Goal: Check status: Check status

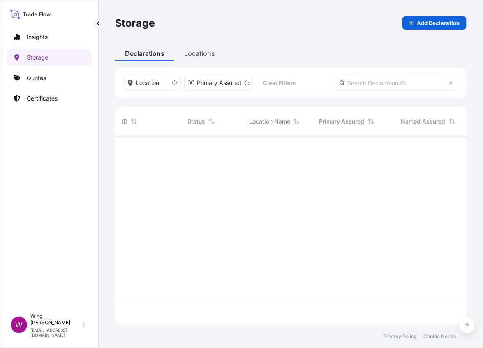
scroll to position [185, 343]
click at [379, 83] on input "text" at bounding box center [396, 83] width 123 height 15
paste input "[PHONE_NUMBER]"
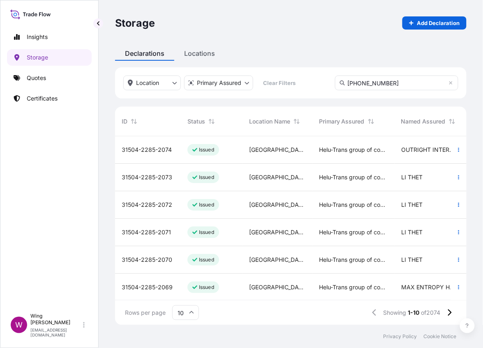
type input "[PHONE_NUMBER]"
click at [456, 320] on div "Rows per page 10 Showing 1-10 of 2074" at bounding box center [290, 313] width 351 height 25
click at [450, 317] on button at bounding box center [449, 312] width 14 height 13
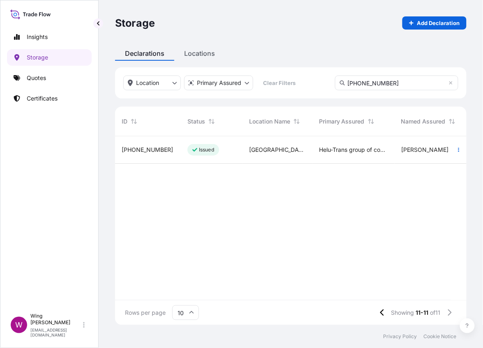
click at [146, 157] on div "[PHONE_NUMBER]" at bounding box center [148, 150] width 66 height 28
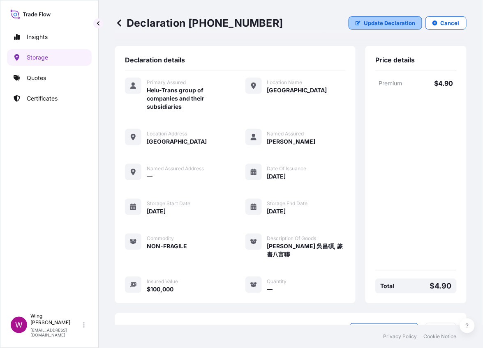
click at [385, 23] on p "Update Declaration" at bounding box center [389, 23] width 51 height 8
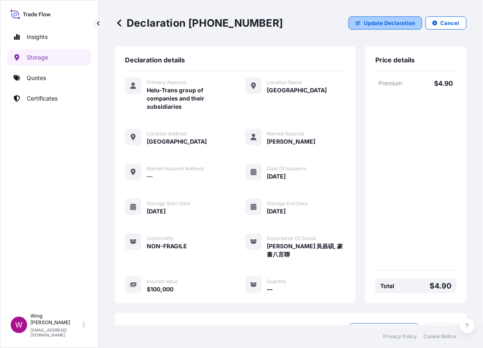
click at [385, 23] on p "Update Declaration" at bounding box center [389, 23] width 51 height 8
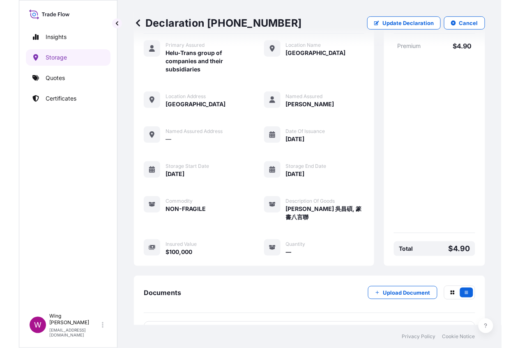
scroll to position [65, 0]
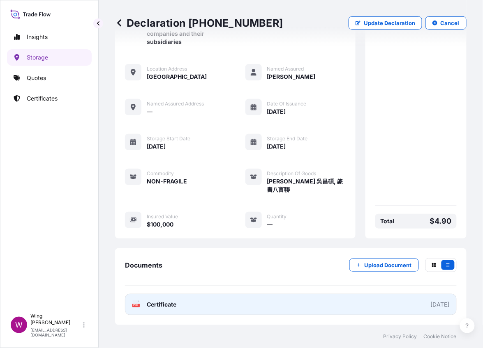
click at [133, 303] on icon at bounding box center [136, 305] width 7 height 8
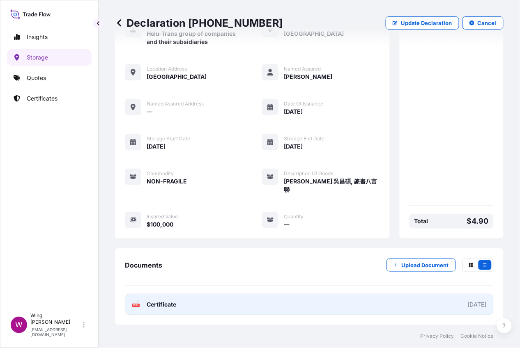
scroll to position [57, 0]
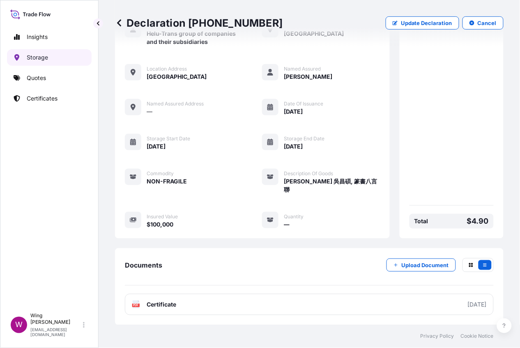
click at [50, 54] on link "Storage" at bounding box center [49, 57] width 85 height 16
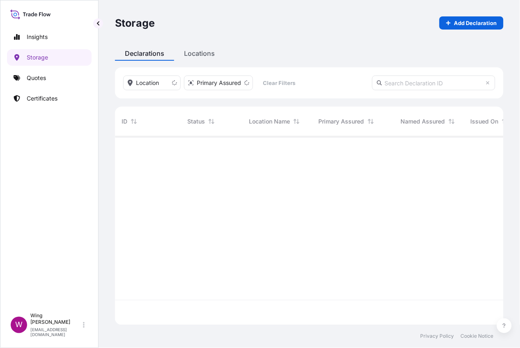
scroll to position [185, 380]
click at [413, 88] on input "text" at bounding box center [433, 83] width 123 height 15
paste input "[PHONE_NUMBER]"
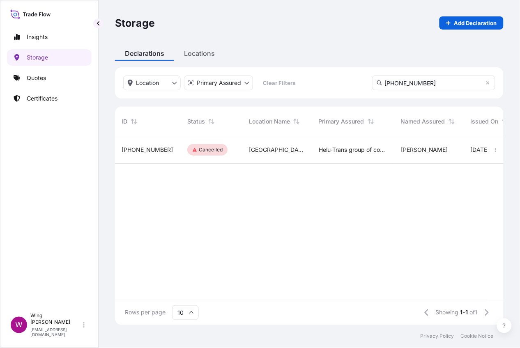
type input "[PHONE_NUMBER]"
click at [148, 148] on span "[PHONE_NUMBER]" at bounding box center [147, 150] width 51 height 8
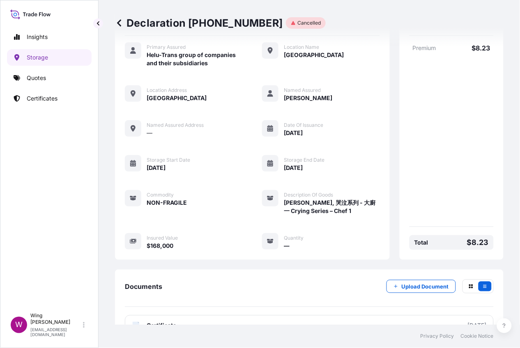
scroll to position [57, 0]
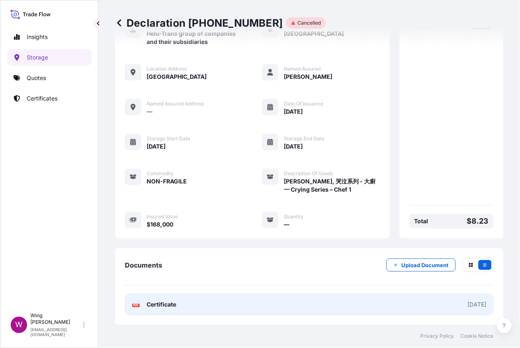
click at [134, 307] on text "PDF" at bounding box center [136, 305] width 5 height 3
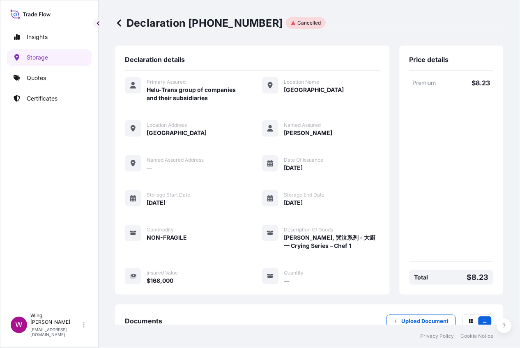
scroll to position [0, 0]
click at [27, 58] on p "Storage" at bounding box center [37, 57] width 21 height 8
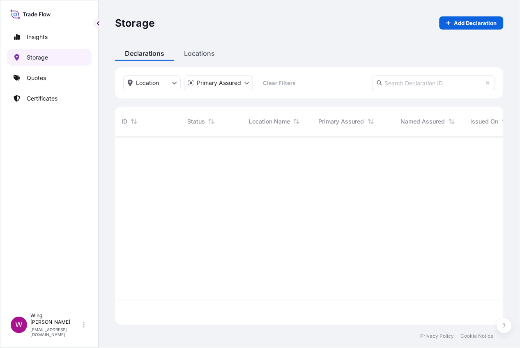
scroll to position [185, 380]
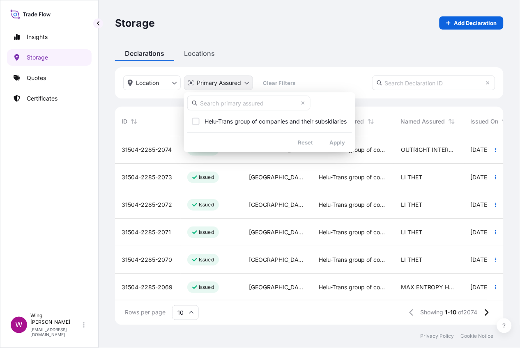
click at [239, 85] on html "Insights Storage Quotes Certificates W Wing Lee [EMAIL_ADDRESS][DOMAIN_NAME] St…" at bounding box center [260, 174] width 520 height 348
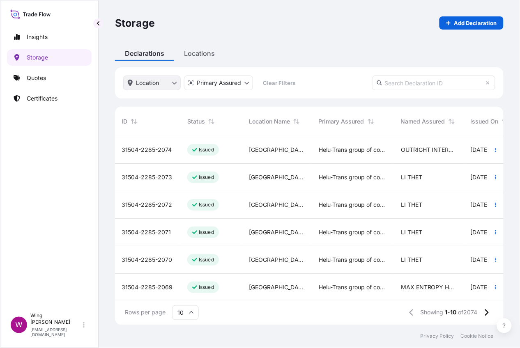
click at [144, 81] on html "Insights Storage Quotes Certificates W Wing Lee [EMAIL_ADDRESS][DOMAIN_NAME] St…" at bounding box center [260, 174] width 520 height 348
click at [391, 85] on input "text" at bounding box center [433, 83] width 123 height 15
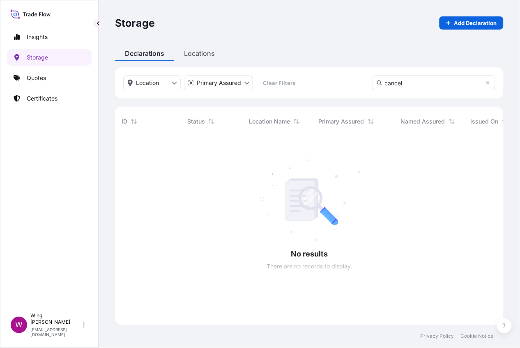
scroll to position [8, 8]
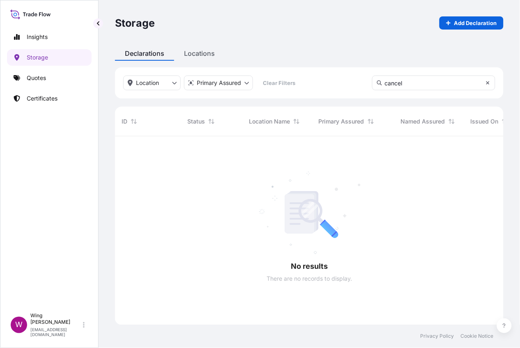
type input "cancel"
click at [482, 84] on icon at bounding box center [488, 83] width 5 height 5
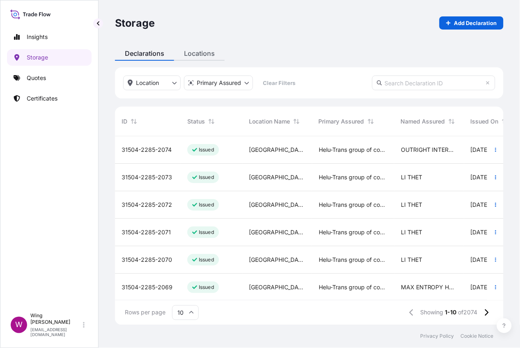
click at [202, 47] on div "Storage Add Declaration Declarations Locations Location Primary Assured Clear F…" at bounding box center [310, 162] width 422 height 325
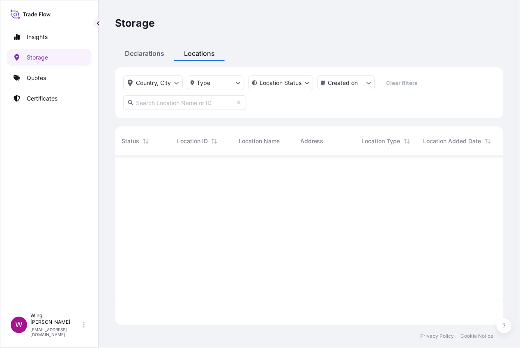
scroll to position [166, 380]
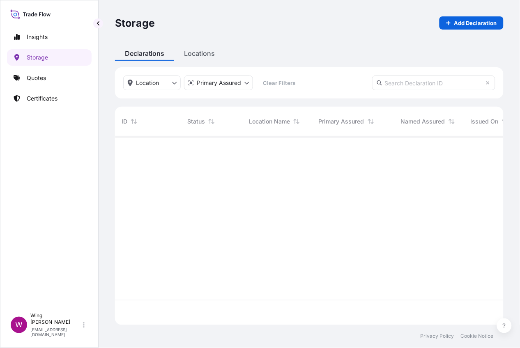
click at [152, 58] on div "Declarations" at bounding box center [144, 53] width 59 height 15
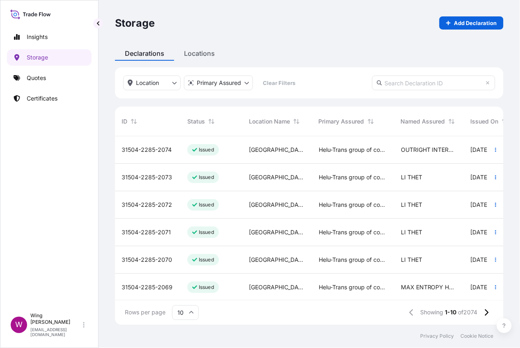
click at [284, 57] on div "Declarations Locations" at bounding box center [309, 53] width 389 height 15
click at [240, 103] on div "Location Primary Assured Clear Filters ID Status Location Name Primary Assured …" at bounding box center [309, 196] width 389 height 258
click at [433, 84] on input "text" at bounding box center [433, 83] width 123 height 15
paste input "[PHONE_NUMBER]"
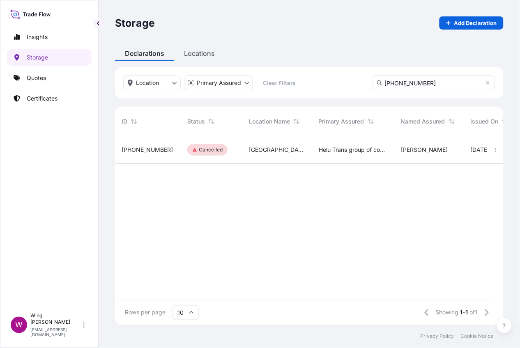
type input "[PHONE_NUMBER]"
click at [200, 150] on p "Cancelled" at bounding box center [211, 150] width 24 height 7
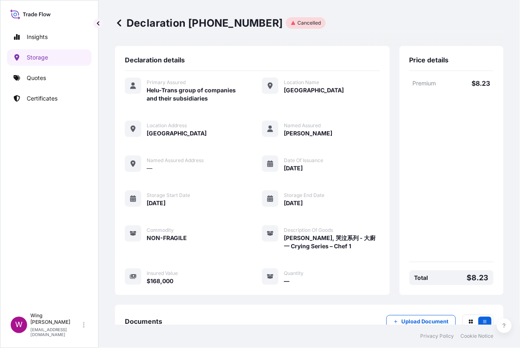
click at [302, 23] on p "Cancelled" at bounding box center [308, 23] width 23 height 7
click at [34, 58] on p "Storage" at bounding box center [37, 57] width 21 height 8
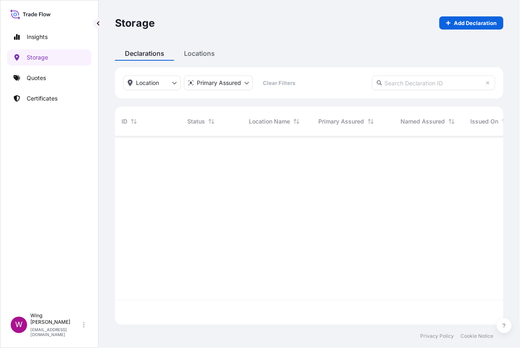
scroll to position [185, 380]
click at [424, 83] on input "text" at bounding box center [433, 83] width 123 height 15
paste input "[PHONE_NUMBER]"
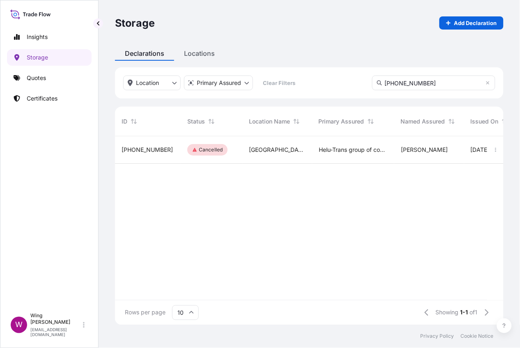
drag, startPoint x: 441, startPoint y: 80, endPoint x: 333, endPoint y: 80, distance: 108.1
click at [333, 80] on div "Location Primary Assured Clear Filters [PHONE_NUMBER]" at bounding box center [309, 82] width 389 height 31
paste input "59"
drag, startPoint x: 255, startPoint y: 209, endPoint x: 333, endPoint y: 157, distance: 93.9
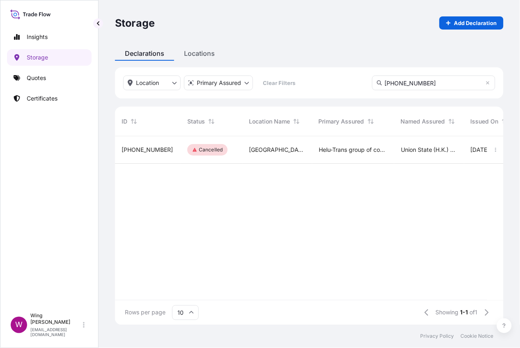
drag, startPoint x: 442, startPoint y: 81, endPoint x: 359, endPoint y: 81, distance: 83.0
click at [359, 81] on div "Location Primary Assured Clear Filters [PHONE_NUMBER]" at bounding box center [309, 82] width 389 height 31
paste input "60"
drag, startPoint x: 253, startPoint y: 186, endPoint x: 260, endPoint y: 181, distance: 8.3
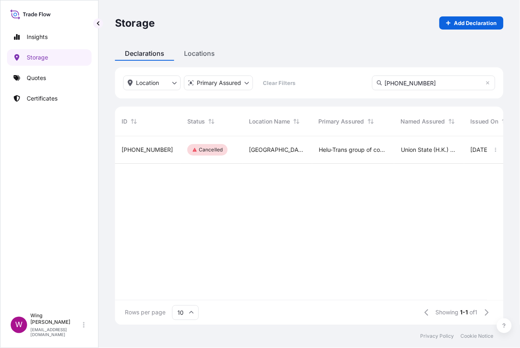
drag, startPoint x: 436, startPoint y: 85, endPoint x: 328, endPoint y: 83, distance: 107.7
click at [328, 83] on div "Location Primary Assured Clear Filters [PHONE_NUMBER]" at bounding box center [309, 82] width 389 height 31
paste input "105"
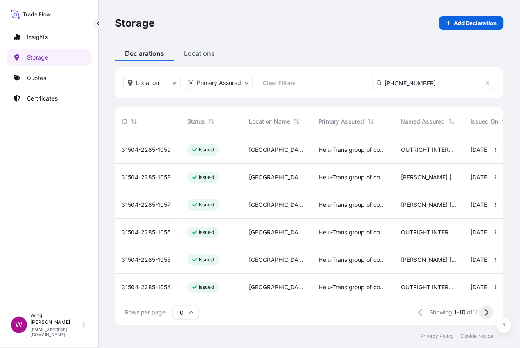
click at [482, 309] on icon at bounding box center [486, 312] width 5 height 7
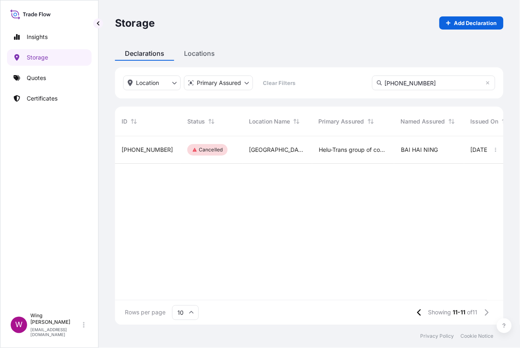
drag, startPoint x: 258, startPoint y: 200, endPoint x: 274, endPoint y: 182, distance: 25.0
drag, startPoint x: 436, startPoint y: 83, endPoint x: 308, endPoint y: 82, distance: 128.2
click at [309, 82] on div "Location Primary Assured Clear Filters [PHONE_NUMBER]" at bounding box center [309, 82] width 389 height 31
paste input "68"
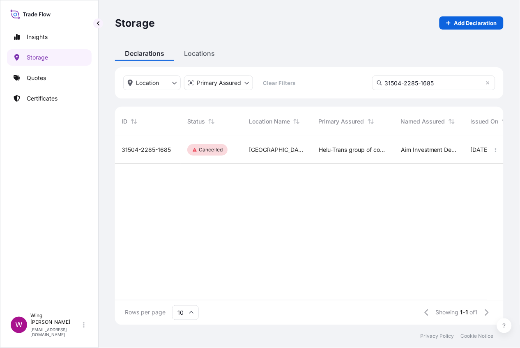
drag, startPoint x: 231, startPoint y: 219, endPoint x: 263, endPoint y: 199, distance: 37.7
drag, startPoint x: 454, startPoint y: 84, endPoint x: 335, endPoint y: 81, distance: 119.6
click at [335, 81] on div "Location Primary Assured Clear Filters 31504-2285-1685" at bounding box center [309, 82] width 389 height 31
paste input "357"
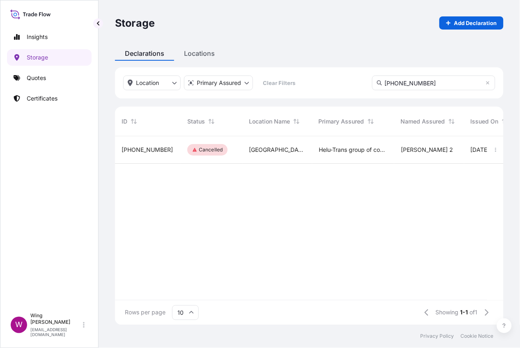
drag, startPoint x: 287, startPoint y: 225, endPoint x: 298, endPoint y: 214, distance: 15.7
drag, startPoint x: 447, startPoint y: 82, endPoint x: 333, endPoint y: 80, distance: 114.2
click at [333, 80] on div "Location Primary Assured Clear Filters [PHONE_NUMBER]" at bounding box center [309, 82] width 389 height 31
paste input "6"
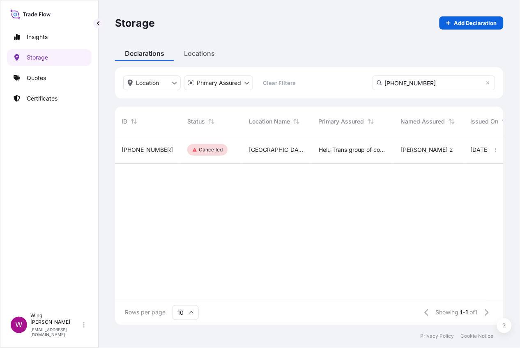
drag, startPoint x: 447, startPoint y: 85, endPoint x: 340, endPoint y: 83, distance: 107.2
click at [341, 83] on div "Location Primary Assured Clear Filters [PHONE_NUMBER]" at bounding box center [309, 82] width 389 height 31
paste input "5"
drag, startPoint x: 274, startPoint y: 199, endPoint x: 287, endPoint y: 190, distance: 16.0
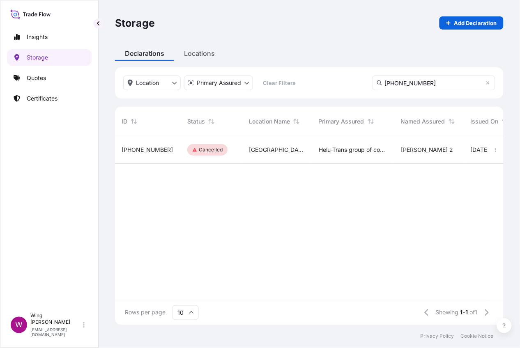
drag, startPoint x: 444, startPoint y: 79, endPoint x: 324, endPoint y: 79, distance: 120.0
click at [324, 79] on div "Location Primary Assured Clear Filters [PHONE_NUMBER]" at bounding box center [309, 82] width 389 height 31
paste input "4"
drag, startPoint x: 262, startPoint y: 214, endPoint x: 274, endPoint y: 202, distance: 16.6
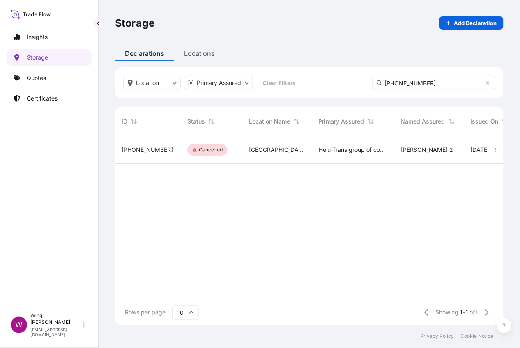
drag, startPoint x: 441, startPoint y: 84, endPoint x: 349, endPoint y: 80, distance: 92.1
click at [349, 80] on div "Location Primary Assured Clear Filters [PHONE_NUMBER]" at bounding box center [309, 82] width 389 height 31
paste input "3"
drag, startPoint x: 227, startPoint y: 226, endPoint x: 335, endPoint y: 149, distance: 133.1
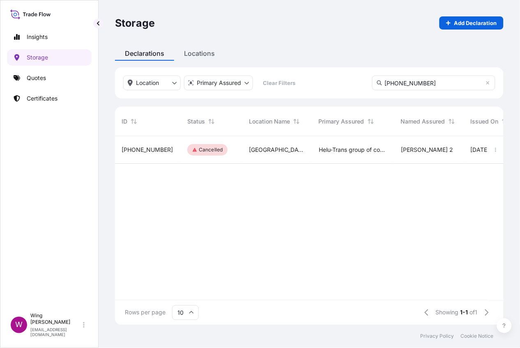
drag, startPoint x: 436, startPoint y: 81, endPoint x: 314, endPoint y: 72, distance: 122.3
click at [315, 72] on div "Location Primary Assured Clear Filters [PHONE_NUMBER]" at bounding box center [309, 82] width 389 height 31
paste input "4"
drag, startPoint x: 178, startPoint y: 214, endPoint x: 221, endPoint y: 193, distance: 47.2
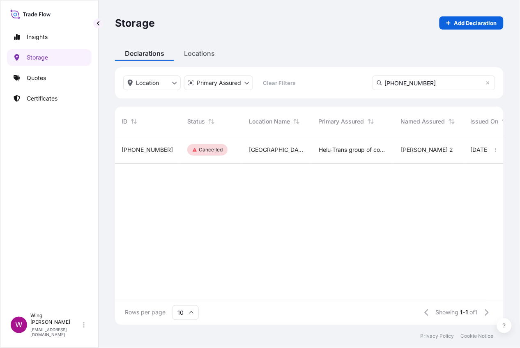
drag, startPoint x: 440, startPoint y: 81, endPoint x: 255, endPoint y: 62, distance: 185.8
click at [255, 62] on div "Declarations Locations Location Primary Assured Clear Filters [PHONE_NUMBER] ID…" at bounding box center [309, 185] width 389 height 279
paste input "2"
drag, startPoint x: 292, startPoint y: 230, endPoint x: 389, endPoint y: 146, distance: 127.9
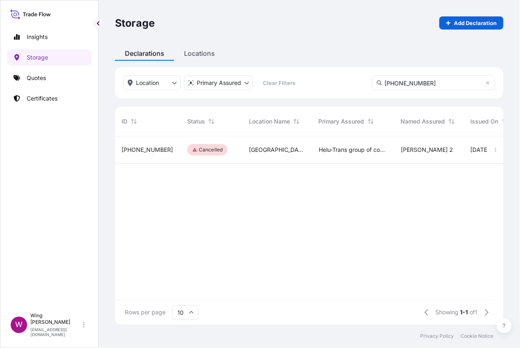
drag, startPoint x: 445, startPoint y: 81, endPoint x: 285, endPoint y: 70, distance: 159.8
click at [285, 70] on div "Location Primary Assured Clear Filters [PHONE_NUMBER]" at bounding box center [309, 82] width 389 height 31
paste input "1"
drag, startPoint x: 305, startPoint y: 200, endPoint x: 309, endPoint y: 191, distance: 9.2
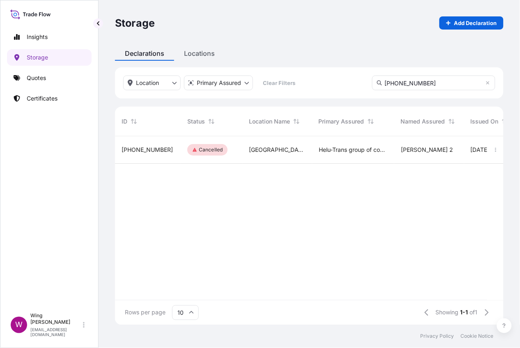
drag, startPoint x: 448, startPoint y: 76, endPoint x: 353, endPoint y: 77, distance: 94.5
click at [353, 77] on div "Location Primary Assured Clear Filters [PHONE_NUMBER]" at bounding box center [309, 82] width 389 height 31
paste input "0"
drag, startPoint x: 287, startPoint y: 210, endPoint x: 299, endPoint y: 195, distance: 19.3
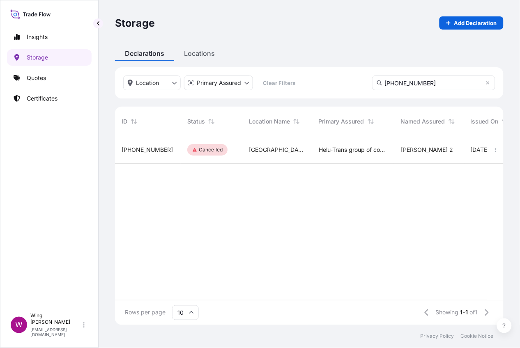
drag, startPoint x: 448, startPoint y: 76, endPoint x: 358, endPoint y: 77, distance: 89.6
click at [358, 77] on div "Location Primary Assured Clear Filters [PHONE_NUMBER]" at bounding box center [309, 82] width 389 height 31
paste input "38"
drag, startPoint x: 241, startPoint y: 210, endPoint x: 269, endPoint y: 185, distance: 37.3
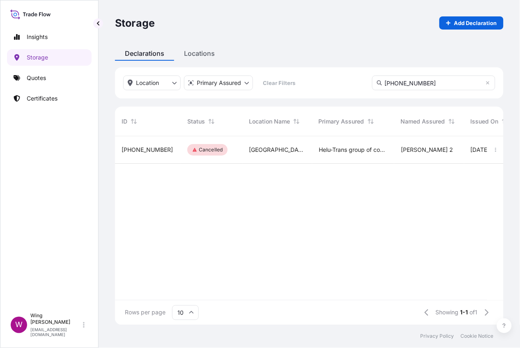
drag, startPoint x: 435, startPoint y: 81, endPoint x: 315, endPoint y: 73, distance: 119.8
click at [315, 73] on div "Location Primary Assured Clear Filters [PHONE_NUMBER]" at bounding box center [309, 82] width 389 height 31
paste input "9"
drag, startPoint x: 293, startPoint y: 226, endPoint x: 296, endPoint y: 222, distance: 5.5
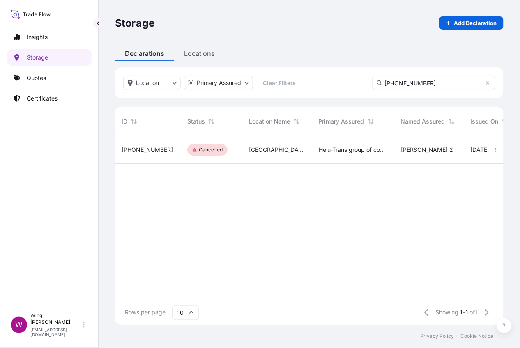
drag, startPoint x: 446, startPoint y: 82, endPoint x: 339, endPoint y: 79, distance: 107.7
click at [339, 79] on div "Location Primary Assured Clear Filters [PHONE_NUMBER]" at bounding box center [309, 82] width 389 height 31
paste input "1893"
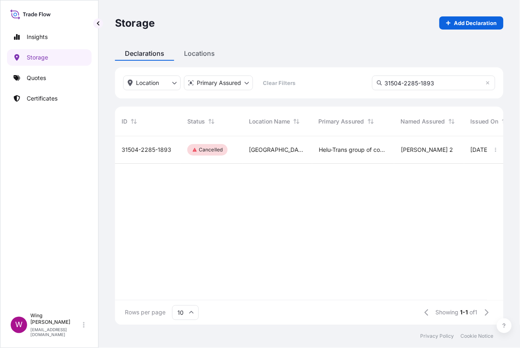
drag, startPoint x: 299, startPoint y: 239, endPoint x: 311, endPoint y: 226, distance: 17.7
drag, startPoint x: 438, startPoint y: 82, endPoint x: 357, endPoint y: 81, distance: 81.8
click at [357, 81] on div "Location Primary Assured Clear Filters 31504-2285-1893" at bounding box center [309, 82] width 389 height 31
paste input "2"
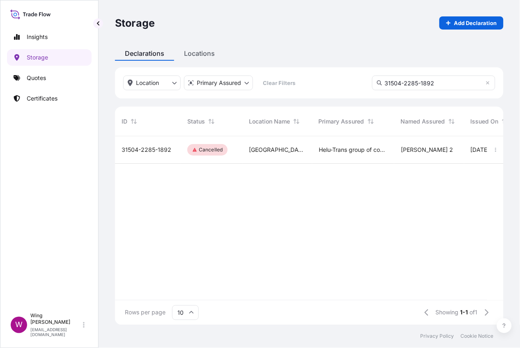
drag, startPoint x: 449, startPoint y: 81, endPoint x: 340, endPoint y: 81, distance: 109.7
click at [340, 81] on div "Location Primary Assured Clear Filters 31504-2285-1892" at bounding box center [309, 82] width 389 height 31
paste input "1"
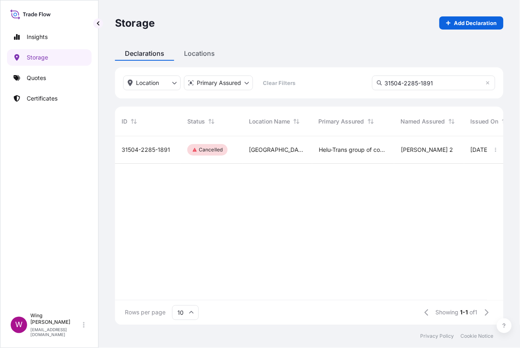
drag, startPoint x: 278, startPoint y: 232, endPoint x: 289, endPoint y: 219, distance: 17.2
click at [287, 76] on div "Location Primary Assured Clear Filters 31504-2285-1891" at bounding box center [309, 82] width 389 height 31
paste input "0"
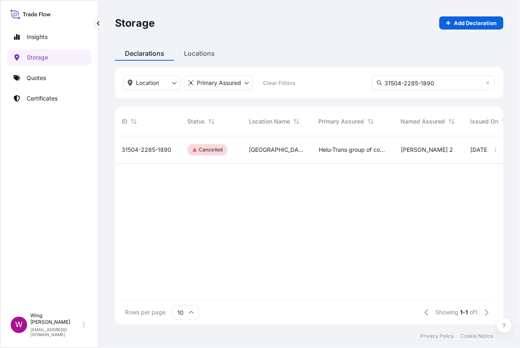
drag, startPoint x: 389, startPoint y: 78, endPoint x: 318, endPoint y: 70, distance: 72.0
click at [318, 70] on div "Location Primary Assured Clear Filters 31504-2285-1890" at bounding box center [309, 82] width 389 height 31
paste input "88"
drag, startPoint x: 254, startPoint y: 197, endPoint x: 260, endPoint y: 194, distance: 5.9
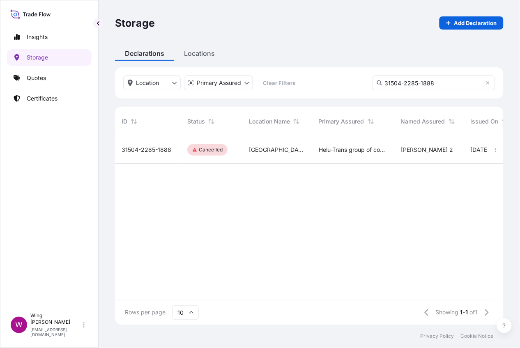
click at [288, 77] on div "Location Primary Assured Clear Filters 31504-2285-1888" at bounding box center [309, 82] width 389 height 31
paste input "7"
drag, startPoint x: 243, startPoint y: 205, endPoint x: 261, endPoint y: 194, distance: 20.8
drag, startPoint x: 443, startPoint y: 81, endPoint x: 313, endPoint y: 76, distance: 129.9
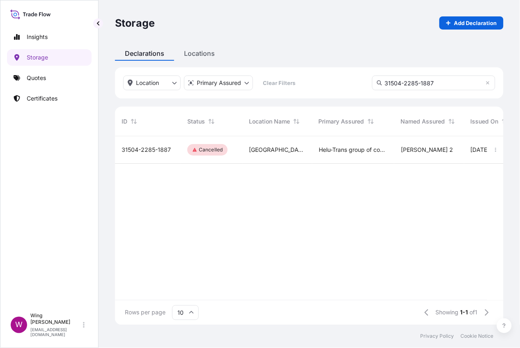
click at [313, 76] on div "Location Primary Assured Clear Filters 31504-2285-1887" at bounding box center [309, 82] width 389 height 31
paste input "6"
drag, startPoint x: 456, startPoint y: 79, endPoint x: 315, endPoint y: 76, distance: 141.0
click at [315, 76] on div "Location Primary Assured Clear Filters 31504-2285-1886" at bounding box center [309, 82] width 389 height 31
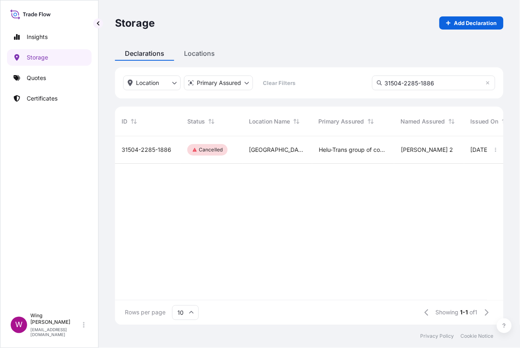
paste input "3"
drag, startPoint x: 432, startPoint y: 83, endPoint x: 335, endPoint y: 74, distance: 97.4
click at [335, 74] on div "Location Primary Assured Clear Filters 31504-2285-1883" at bounding box center [309, 82] width 389 height 31
paste input "5"
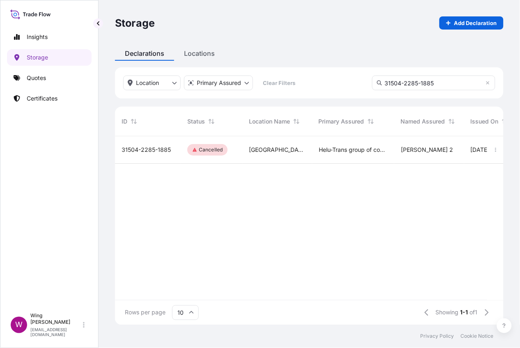
drag, startPoint x: 297, startPoint y: 225, endPoint x: 316, endPoint y: 205, distance: 27.3
drag, startPoint x: 454, startPoint y: 80, endPoint x: 275, endPoint y: 74, distance: 178.8
click at [275, 74] on div "Location Primary Assured Clear Filters 31504-2285-1885" at bounding box center [309, 82] width 389 height 31
paste input "9"
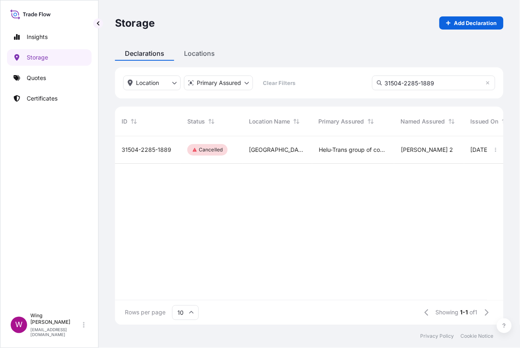
drag, startPoint x: 283, startPoint y: 242, endPoint x: 297, endPoint y: 223, distance: 23.0
drag, startPoint x: 453, startPoint y: 75, endPoint x: 308, endPoint y: 72, distance: 144.7
click at [308, 72] on div "Location Primary Assured Clear Filters 31504-2285-1889" at bounding box center [309, 82] width 389 height 31
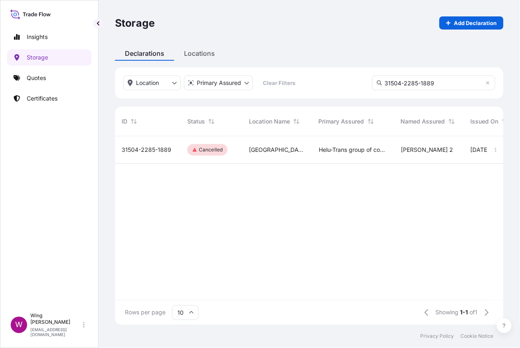
paste input "4"
drag, startPoint x: 279, startPoint y: 247, endPoint x: 320, endPoint y: 196, distance: 65.1
click at [284, 77] on div "Location Primary Assured Clear Filters 31504-2285-1884" at bounding box center [309, 82] width 389 height 31
paste input "288"
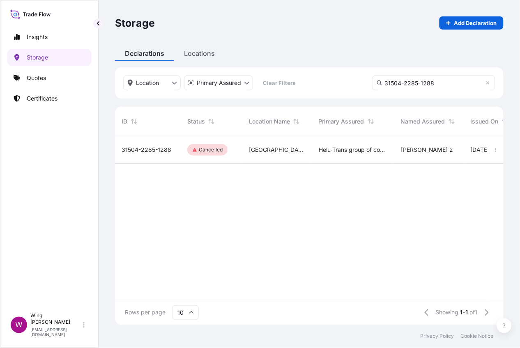
drag, startPoint x: 303, startPoint y: 240, endPoint x: 401, endPoint y: 143, distance: 138.0
drag, startPoint x: 453, startPoint y: 82, endPoint x: 284, endPoint y: 69, distance: 168.9
click at [284, 69] on div "Location Primary Assured Clear Filters 31504-2285-1288" at bounding box center [309, 82] width 389 height 31
paste input "7"
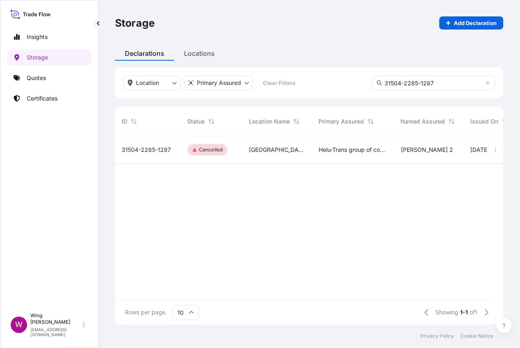
drag, startPoint x: 283, startPoint y: 225, endPoint x: 291, endPoint y: 213, distance: 13.9
paste input "6"
drag, startPoint x: 451, startPoint y: 83, endPoint x: 321, endPoint y: 68, distance: 131.1
click at [321, 68] on div "Location Primary Assured Clear Filters 31504-2285-1286" at bounding box center [309, 82] width 389 height 31
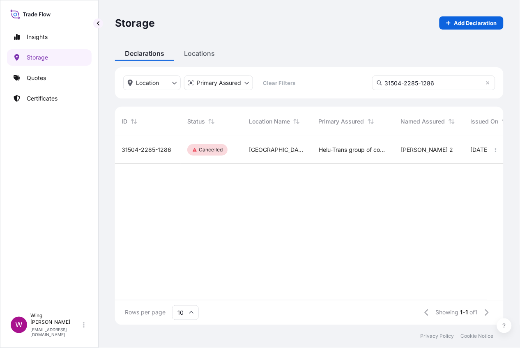
type input "31504-2285-1286"
click at [482, 196] on div "Storage Add Declaration Declarations Locations Location Primary Assured Clear F…" at bounding box center [310, 162] width 422 height 325
click at [217, 148] on p "Cancelled" at bounding box center [211, 150] width 24 height 7
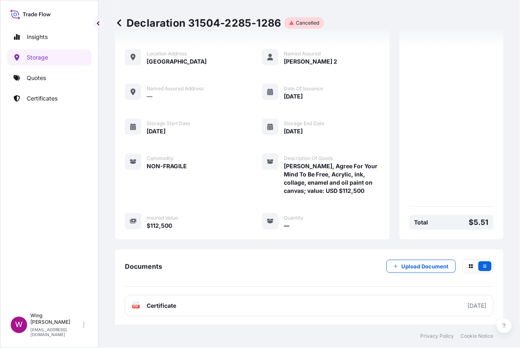
scroll to position [73, 0]
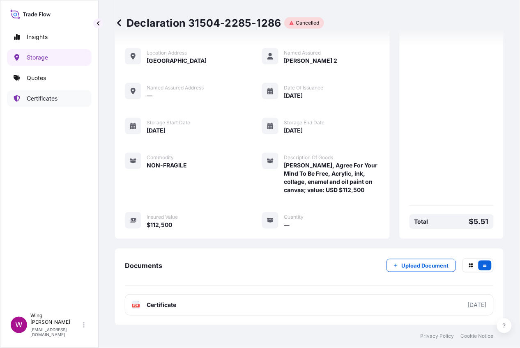
click at [55, 98] on p "Certificates" at bounding box center [42, 98] width 31 height 8
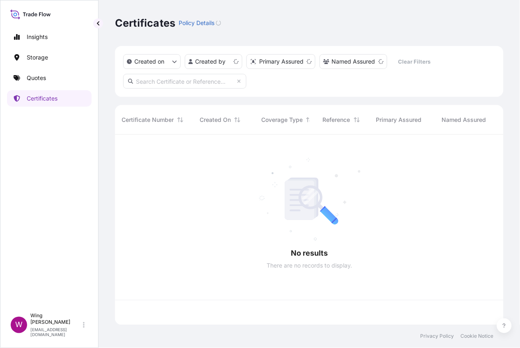
scroll to position [187, 380]
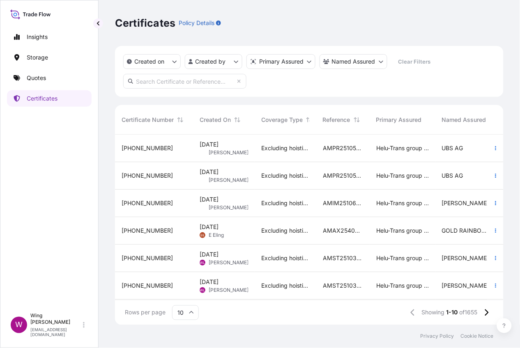
click at [177, 81] on input "text" at bounding box center [184, 81] width 123 height 15
paste input "[PHONE_NUMBER]"
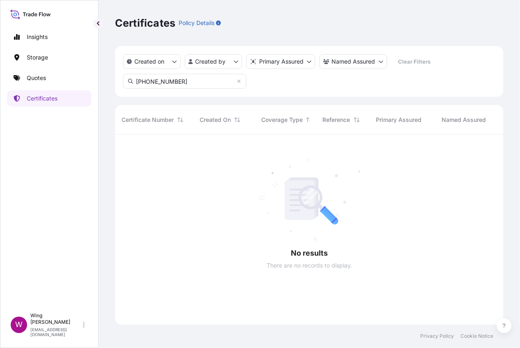
scroll to position [212, 380]
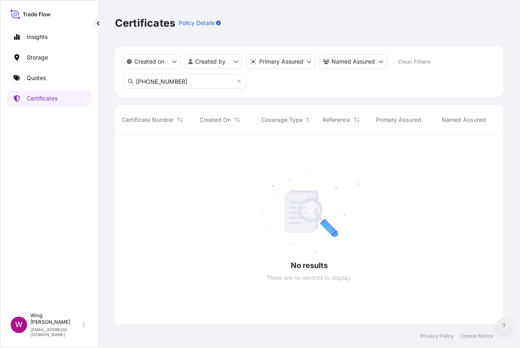
click at [482, 323] on button at bounding box center [504, 326] width 15 height 15
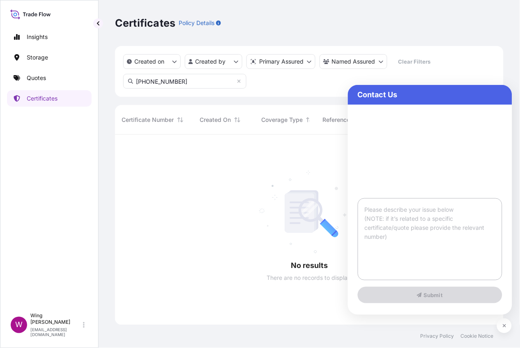
click at [277, 219] on div at bounding box center [466, 230] width 703 height 191
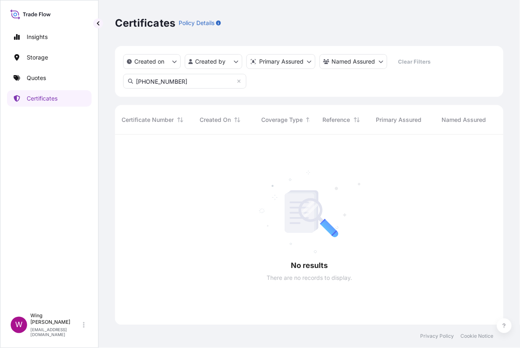
click at [169, 83] on input "[PHONE_NUMBER]" at bounding box center [184, 81] width 123 height 15
click at [179, 81] on input "[PHONE_NUMBER]" at bounding box center [184, 81] width 123 height 15
drag, startPoint x: 154, startPoint y: 80, endPoint x: 96, endPoint y: 76, distance: 58.0
click at [96, 76] on div "Insights Storage Quotes Certificates W Wing Lee [EMAIL_ADDRESS][DOMAIN_NAME] Ce…" at bounding box center [260, 174] width 520 height 348
type input "1555-1"
